Goal: Task Accomplishment & Management: Manage account settings

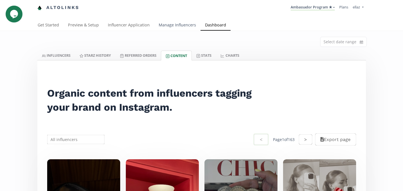
click at [169, 25] on link "Manage Influencers" at bounding box center [177, 25] width 46 height 11
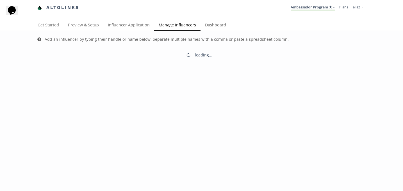
click at [101, 63] on div "Add an influencer by typing their handle or name below. Separate multiple names…" at bounding box center [201, 126] width 403 height 191
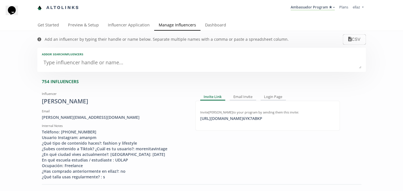
click at [89, 64] on textarea at bounding box center [201, 62] width 319 height 11
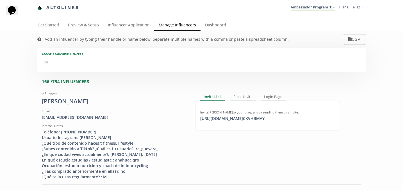
type textarea "reg"
type input "reg"
type input "REG"
type textarea "regi"
type input "regi"
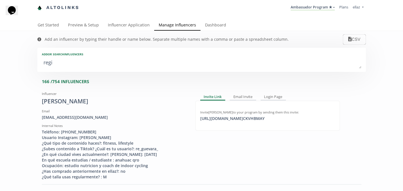
type input "REGI"
type textarea "regin"
type input "regin"
type input "REGIN"
type textarea "regina"
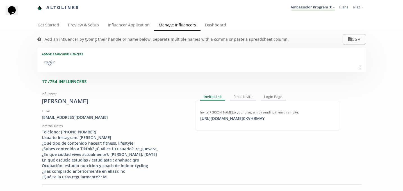
type input "regina"
type input "REGINA"
type textarea "regina s"
type input "regina s"
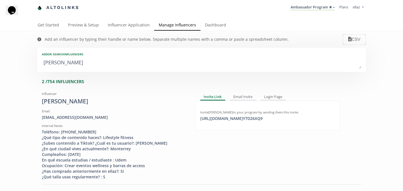
type textarea "regina su"
type input "regina su"
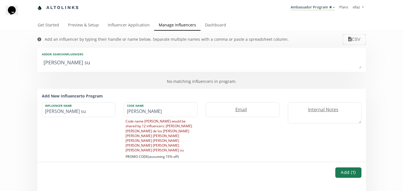
type textarea "regina s"
type input "regina s"
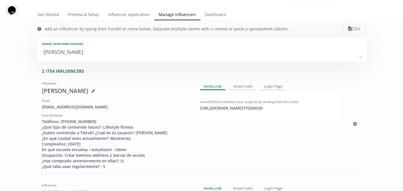
scroll to position [12, 0]
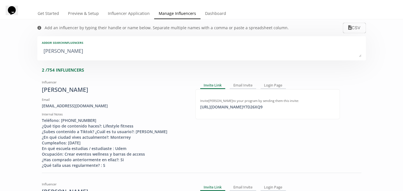
type textarea "regina s"
